Goal: Task Accomplishment & Management: Manage account settings

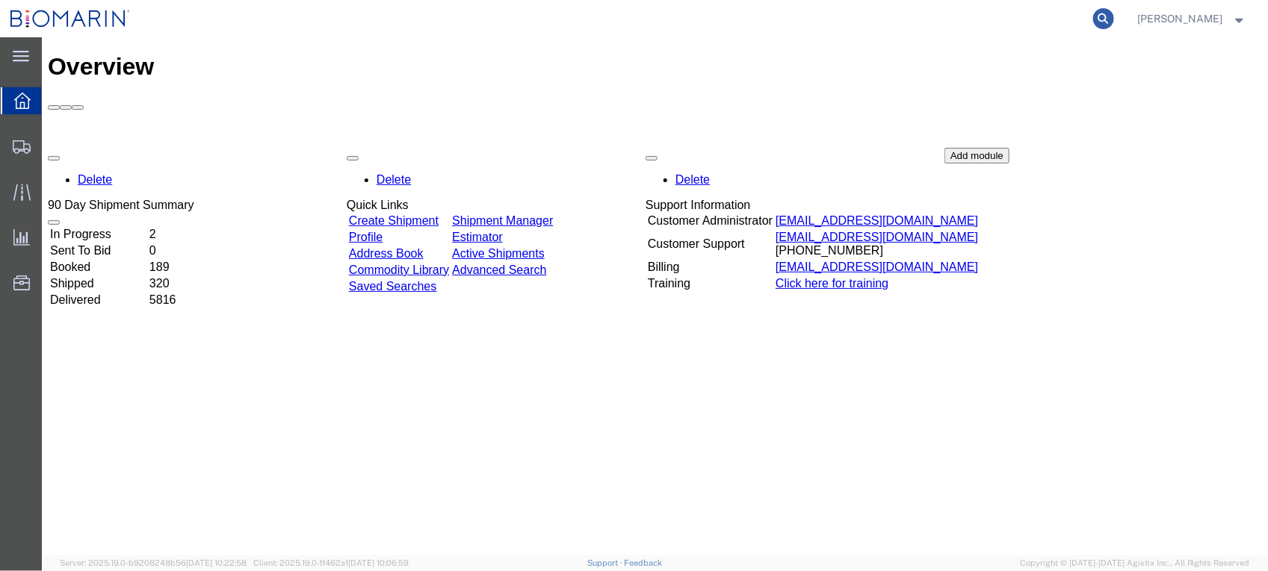
click at [1114, 15] on icon at bounding box center [1103, 18] width 21 height 21
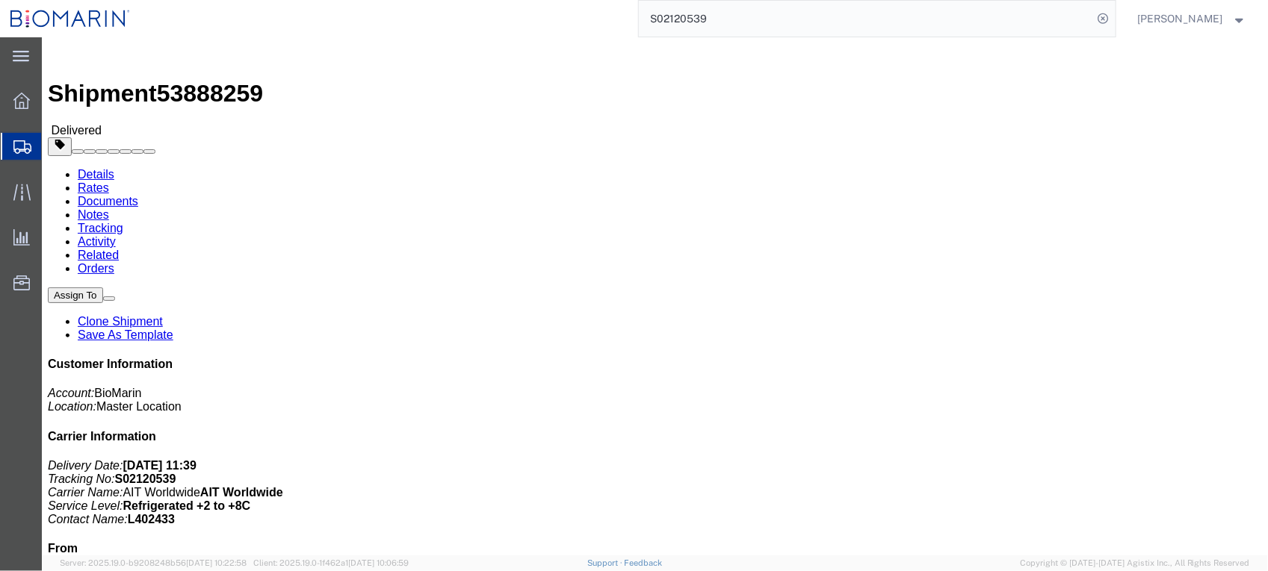
click link "Documents"
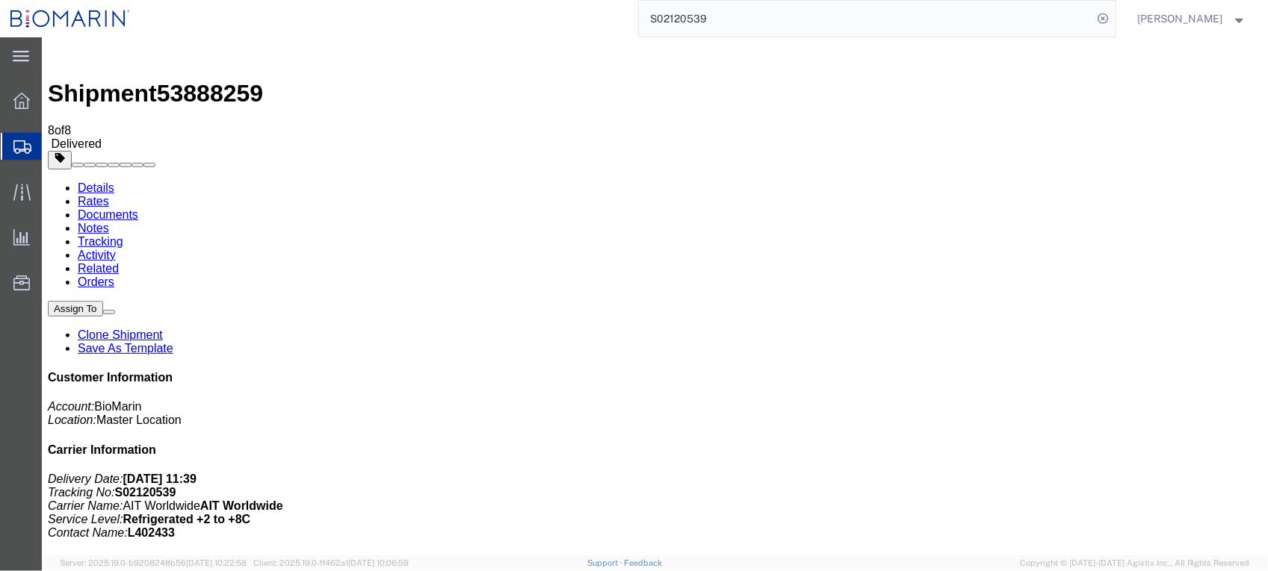
click at [834, 4] on input "S02120539" at bounding box center [866, 19] width 454 height 36
type input "S02128351"
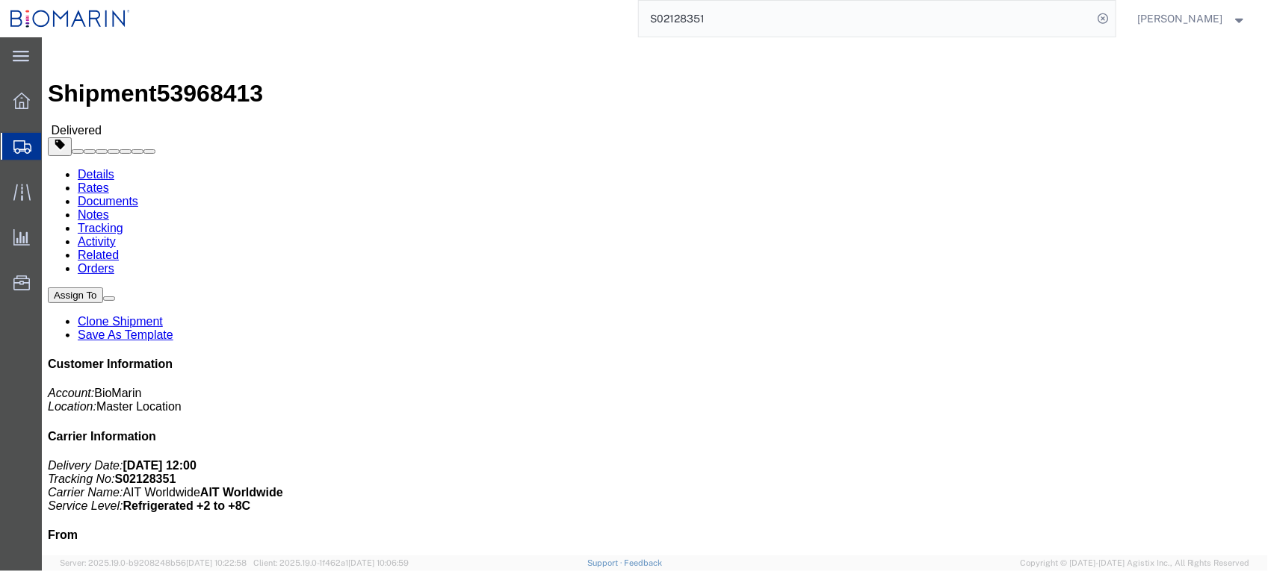
click link "Documents"
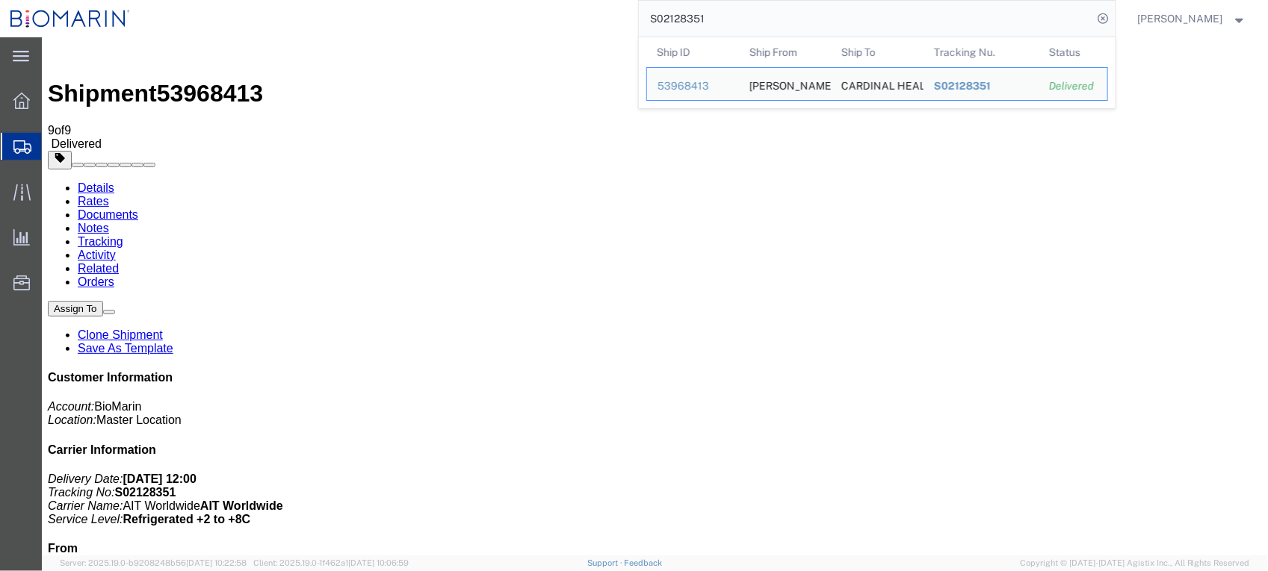
click at [760, 5] on input "S02128351" at bounding box center [866, 19] width 454 height 36
